Goal: Find contact information: Find contact information

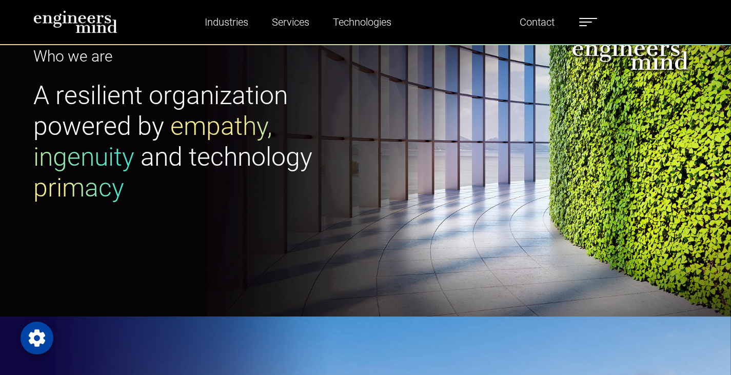
scroll to position [154, 0]
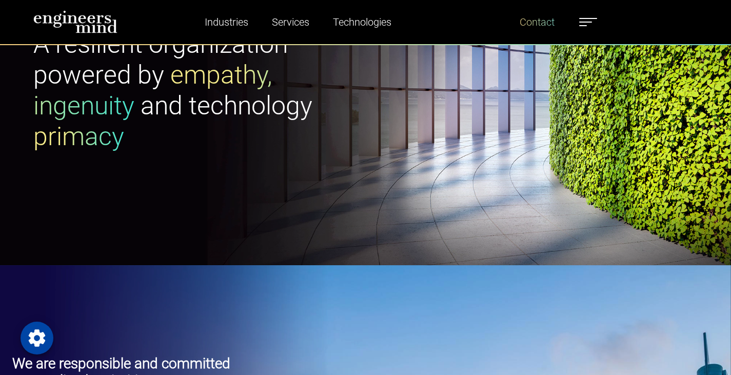
click at [537, 21] on link "Contact" at bounding box center [536, 22] width 43 height 24
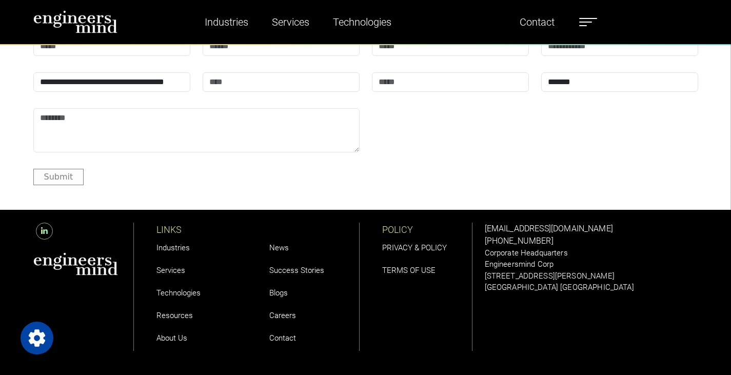
scroll to position [1274, 0]
